Goal: Find specific page/section: Find specific page/section

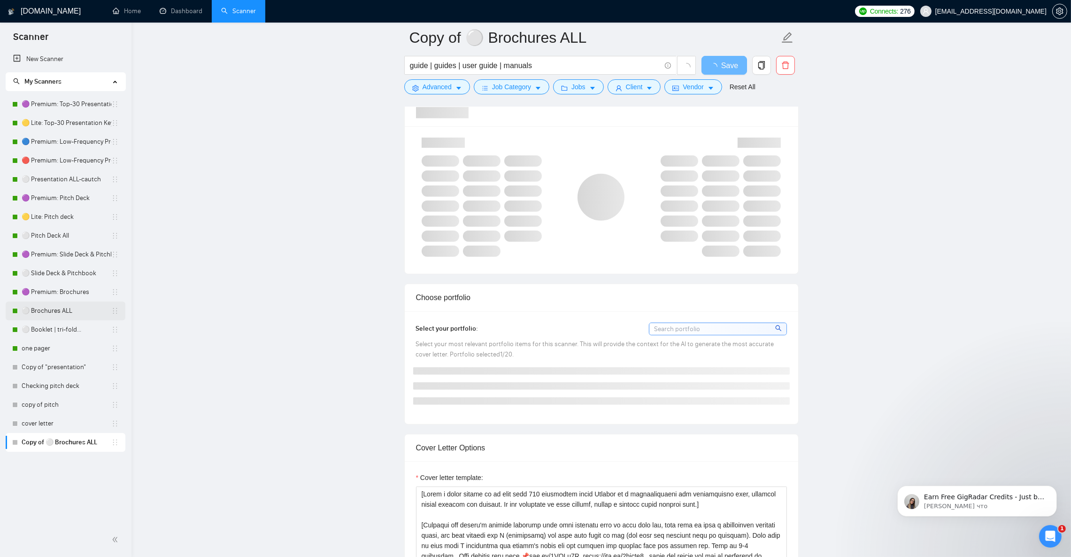
click at [72, 306] on link "⚪ Brochures ALL" at bounding box center [67, 310] width 90 height 19
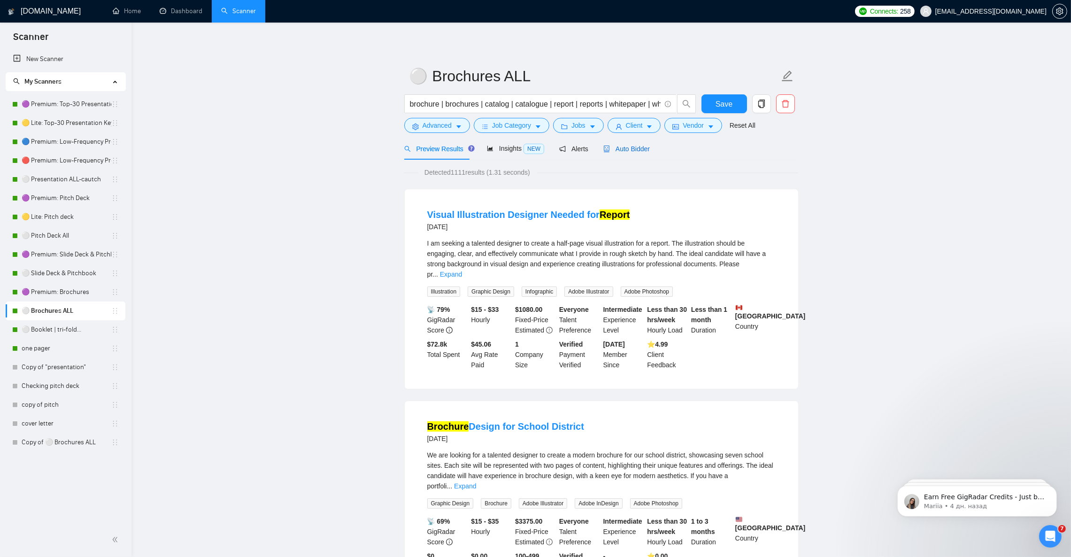
click at [622, 152] on span "Auto Bidder" at bounding box center [626, 149] width 46 height 8
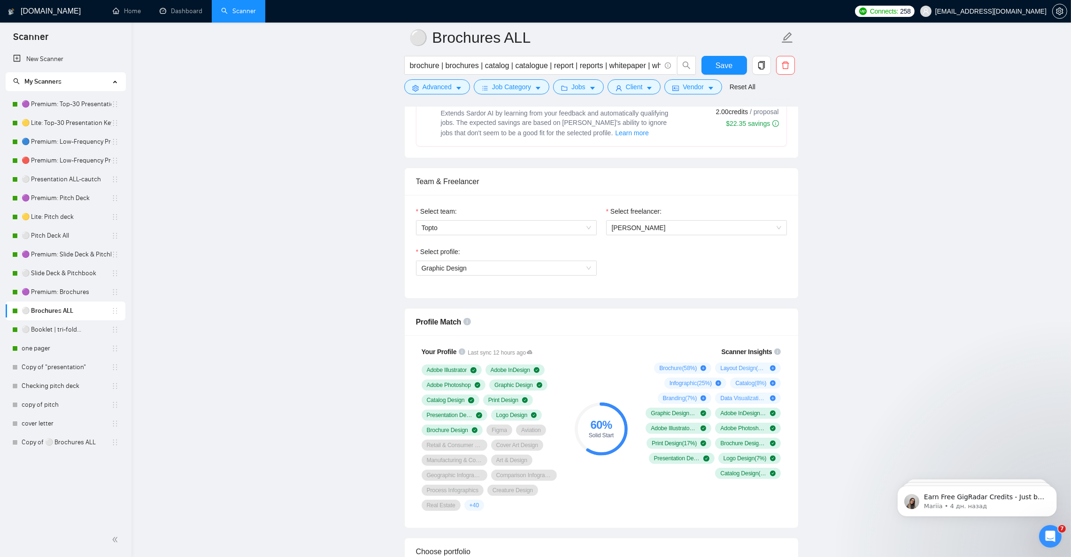
scroll to position [563, 0]
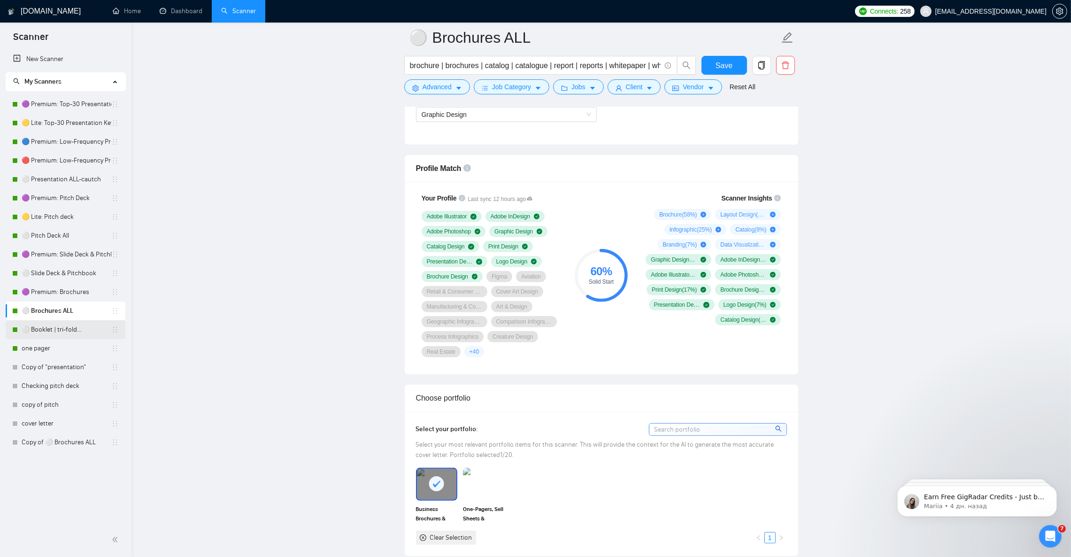
click at [55, 333] on link "⚪ Booklet | tri-fold..." at bounding box center [67, 329] width 90 height 19
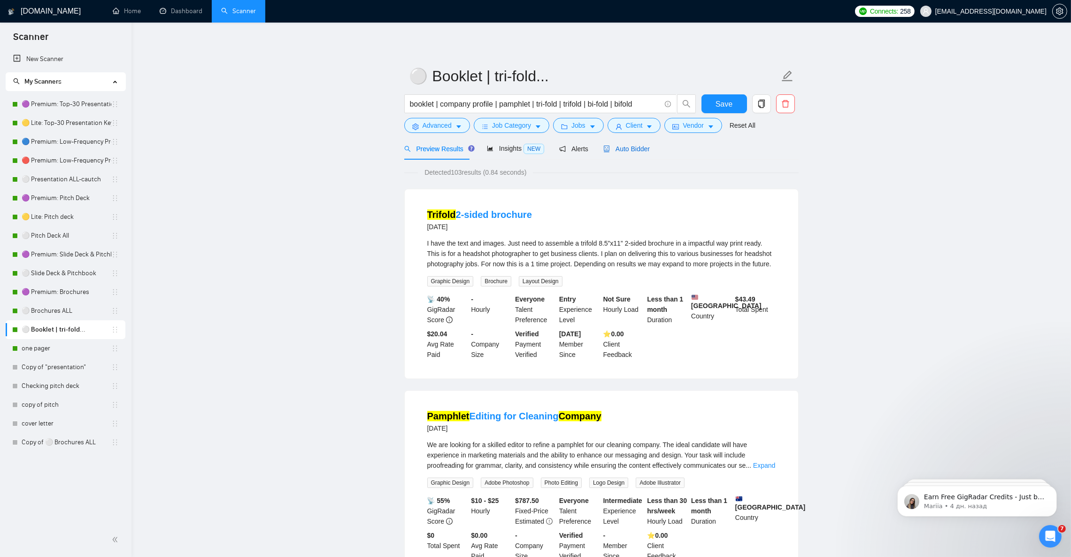
click at [633, 150] on span "Auto Bidder" at bounding box center [626, 149] width 46 height 8
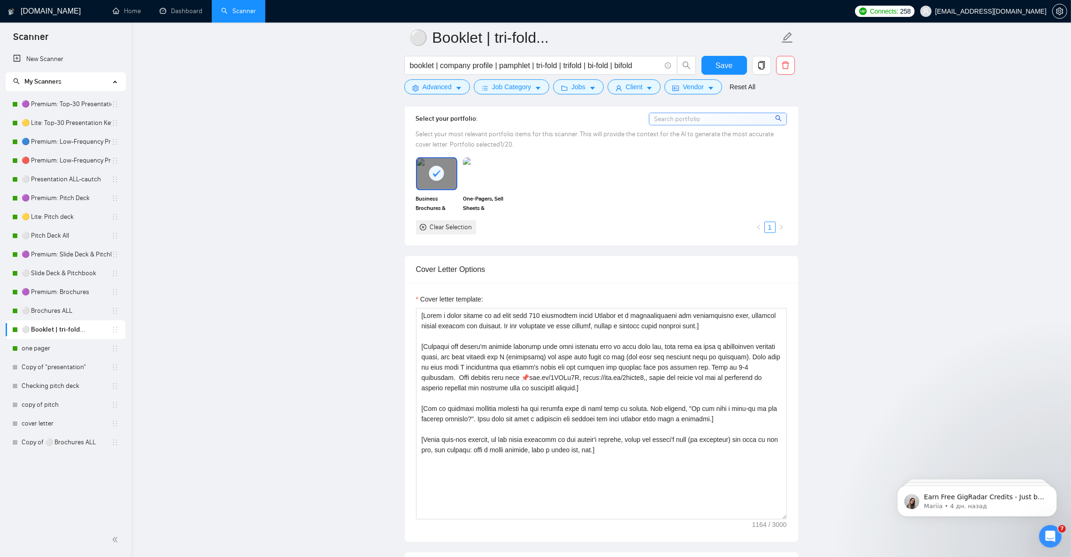
scroll to position [986, 0]
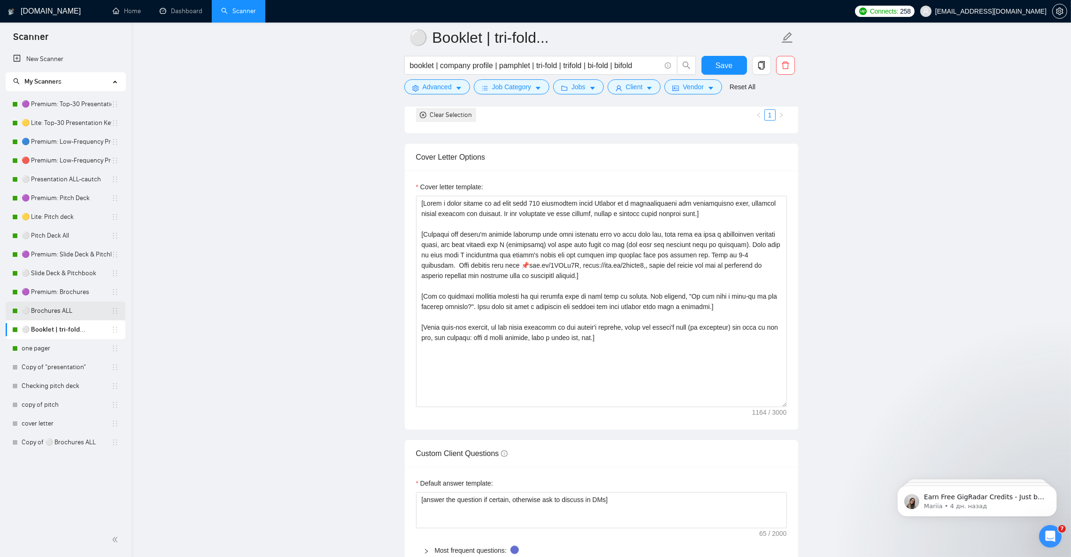
click at [68, 314] on link "⚪ Brochures ALL" at bounding box center [67, 310] width 90 height 19
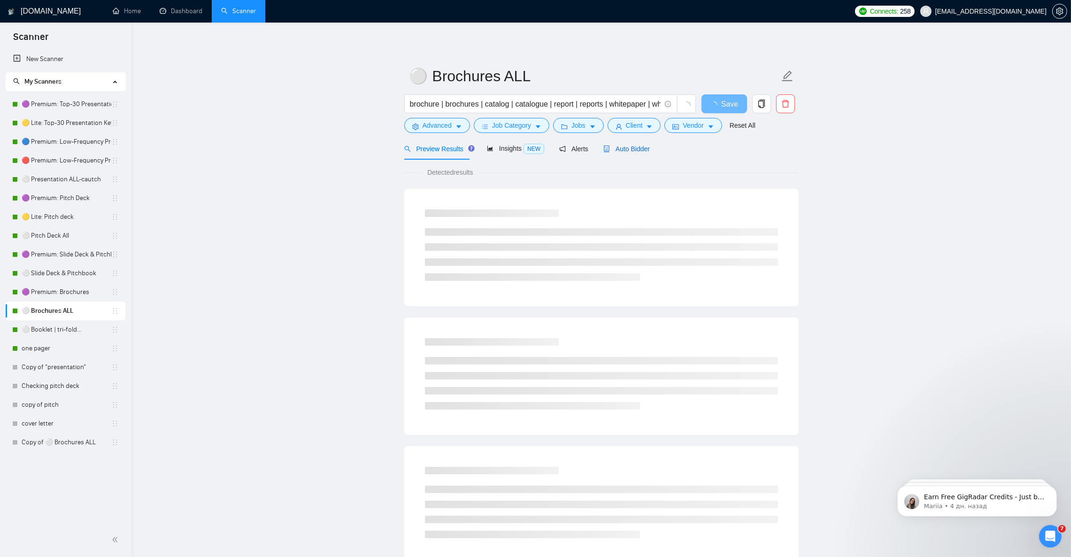
click at [623, 152] on span "Auto Bidder" at bounding box center [626, 149] width 46 height 8
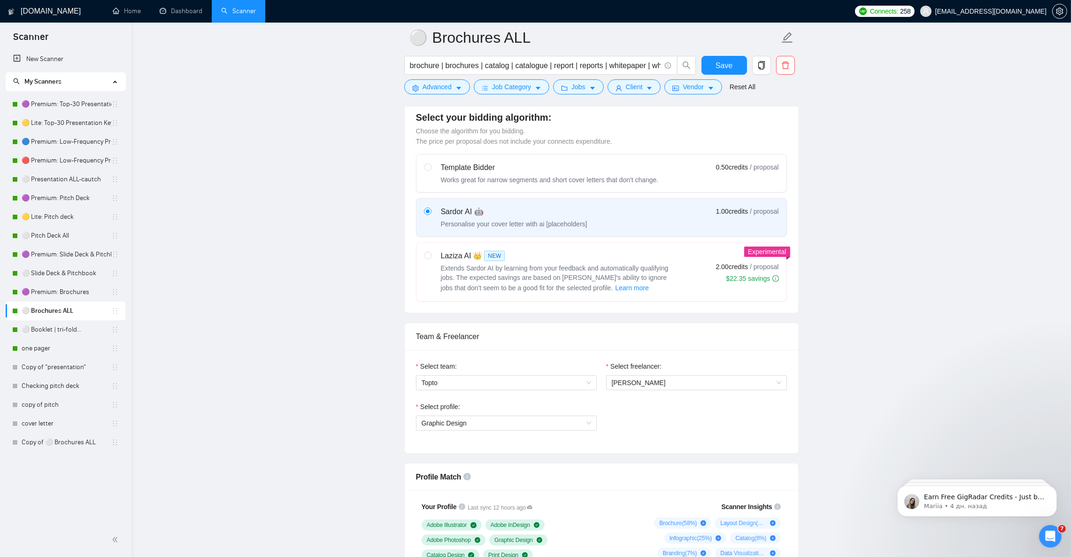
scroll to position [211, 0]
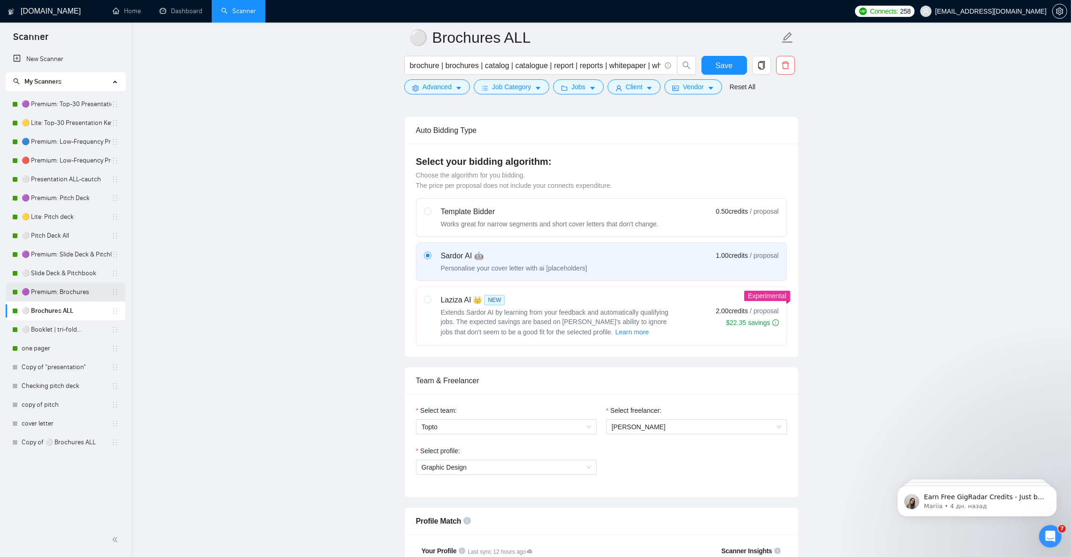
click at [53, 298] on link "🟣 Premium: Brochures" at bounding box center [67, 292] width 90 height 19
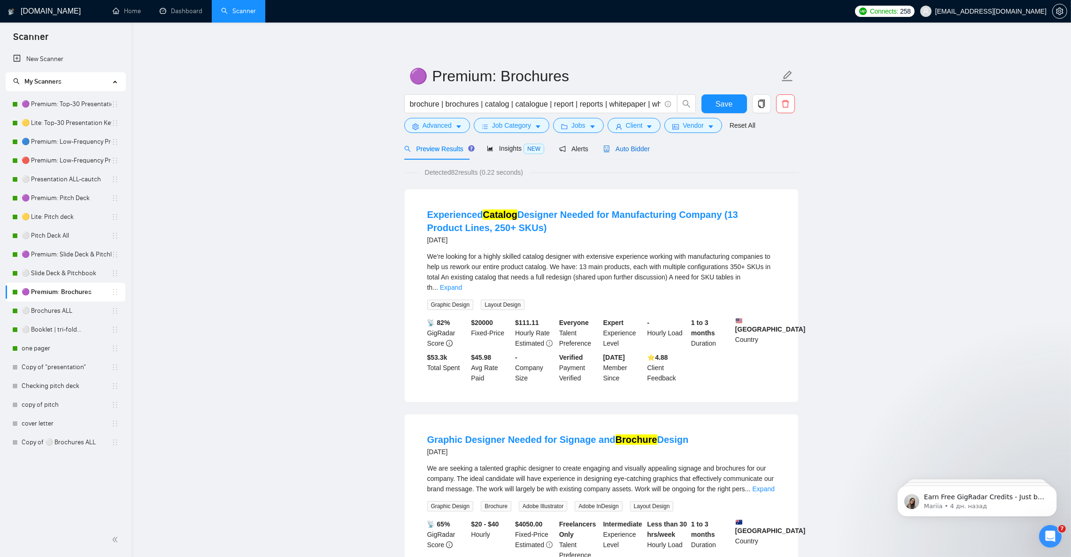
click at [630, 148] on span "Auto Bidder" at bounding box center [626, 149] width 46 height 8
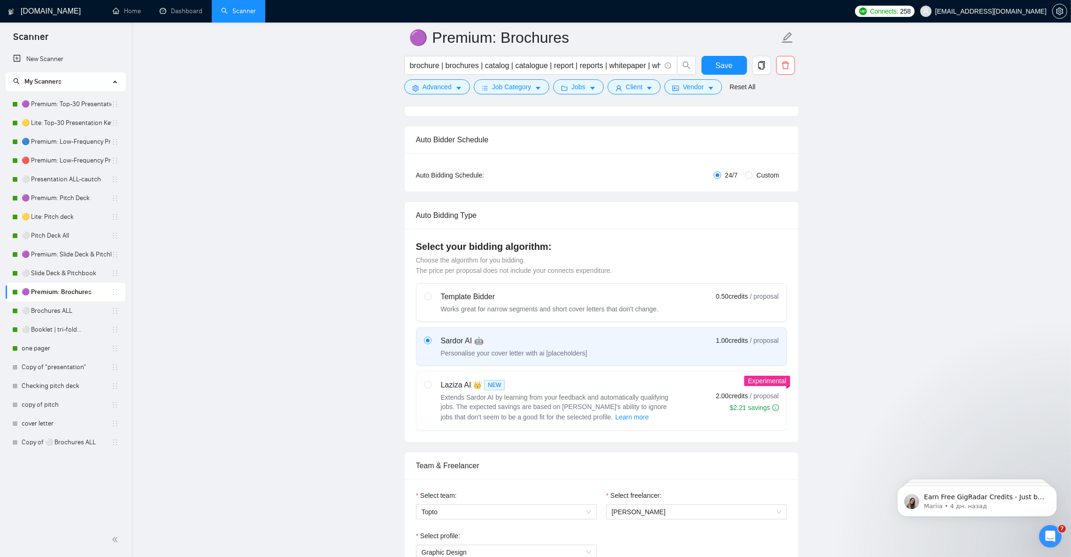
scroll to position [352, 0]
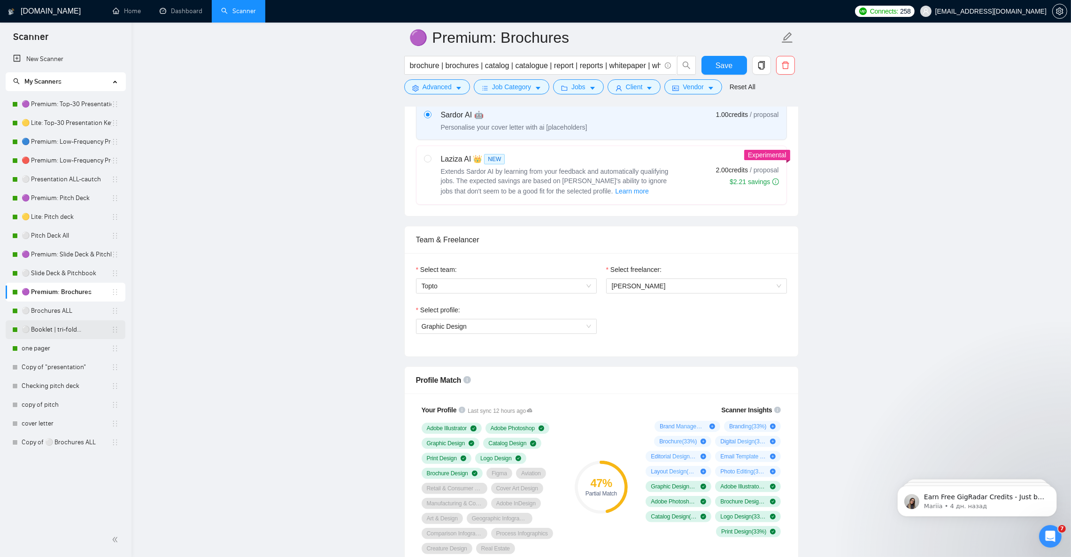
click at [61, 334] on link "⚪ Booklet | tri-fold..." at bounding box center [67, 329] width 90 height 19
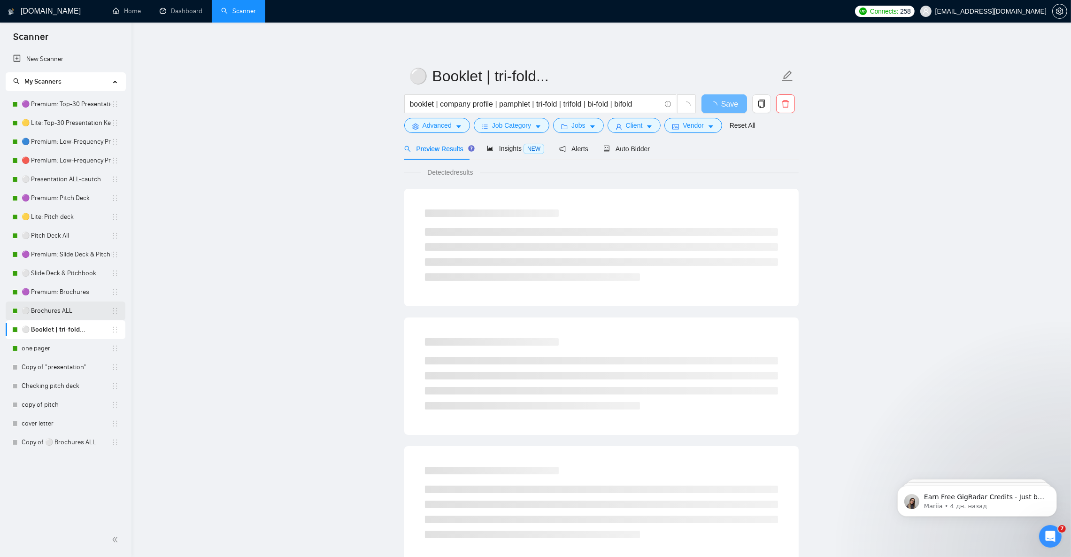
click at [55, 314] on link "⚪ Brochures ALL" at bounding box center [67, 310] width 90 height 19
